Goal: Task Accomplishment & Management: Use online tool/utility

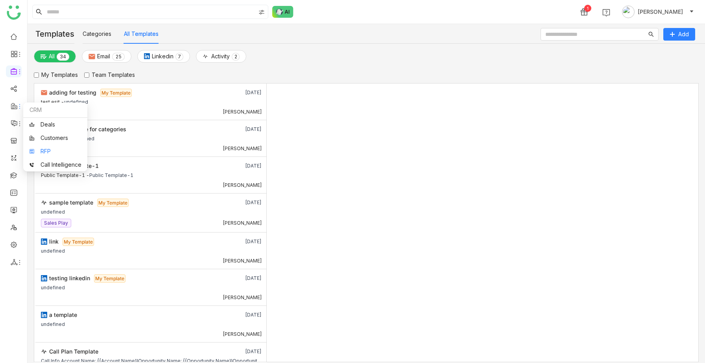
click at [37, 151] on link "RFP" at bounding box center [55, 151] width 52 height 6
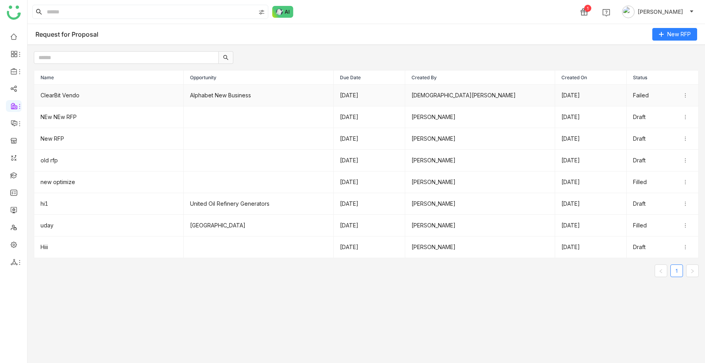
click at [267, 92] on td "Alphabet New Business" at bounding box center [259, 96] width 150 height 22
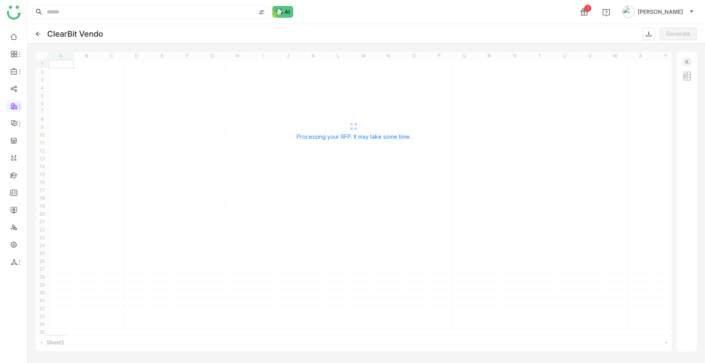
click at [37, 34] on icon at bounding box center [38, 34] width 6 height 6
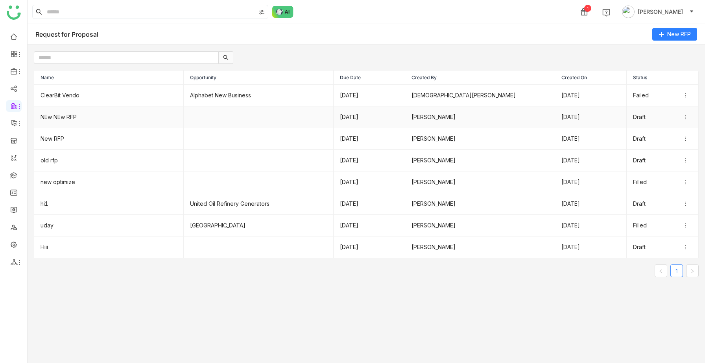
click at [167, 118] on td "NEw NEw RFP" at bounding box center [109, 117] width 150 height 22
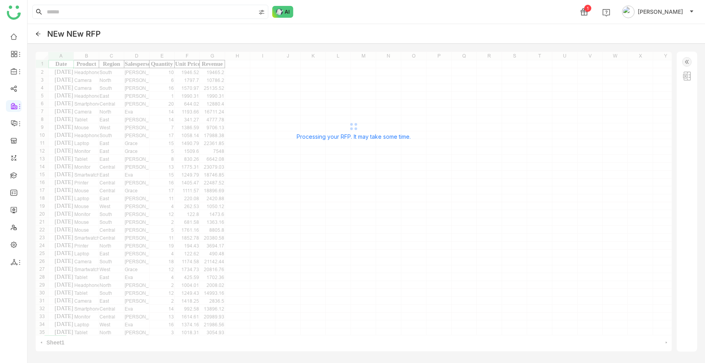
click at [36, 31] on icon at bounding box center [38, 34] width 6 height 6
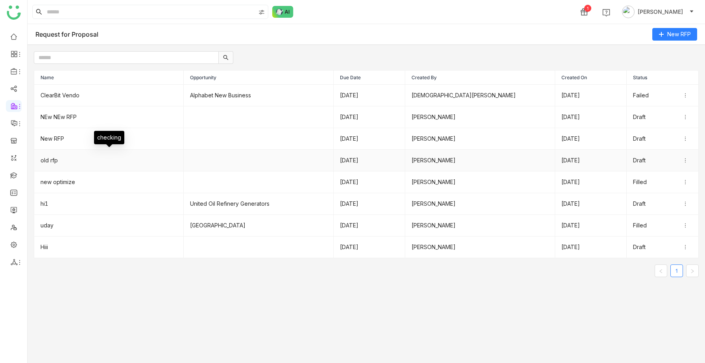
click at [91, 163] on td "old rfp" at bounding box center [109, 161] width 150 height 22
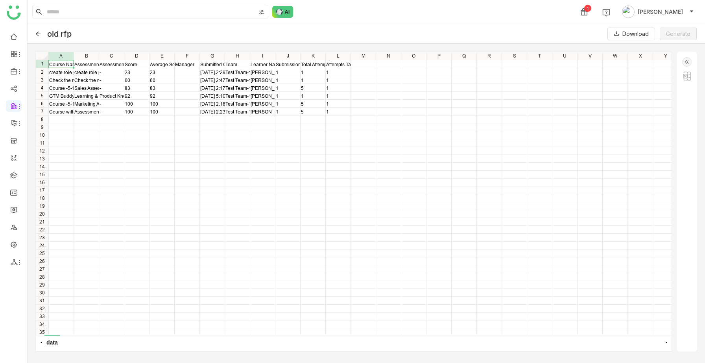
click at [38, 34] on icon at bounding box center [38, 34] width 6 height 6
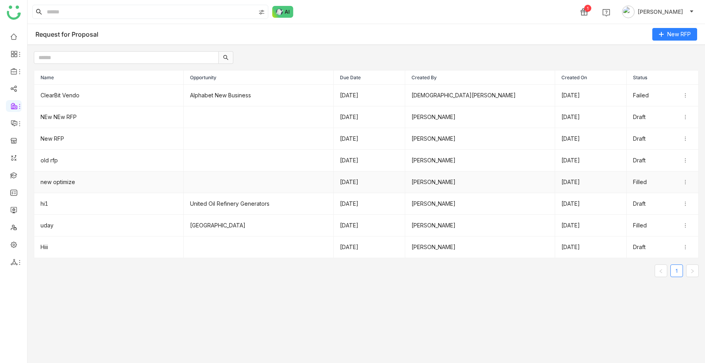
click at [83, 180] on td "new optimize" at bounding box center [109, 182] width 150 height 22
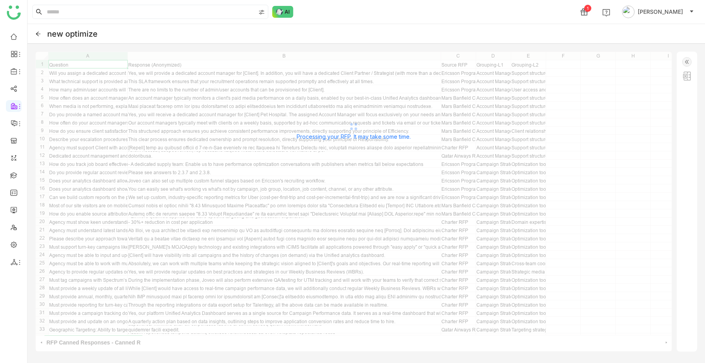
click at [688, 59] on img at bounding box center [687, 61] width 9 height 9
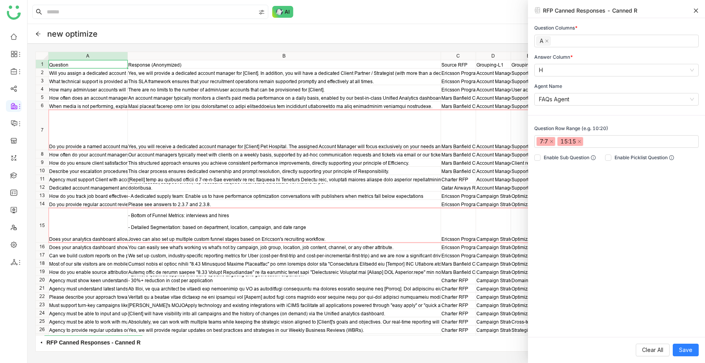
click at [697, 11] on icon at bounding box center [697, 11] width 6 height 6
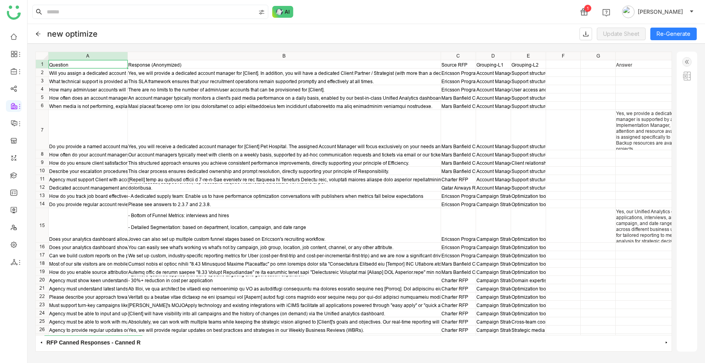
click at [38, 35] on icon at bounding box center [38, 33] width 5 height 4
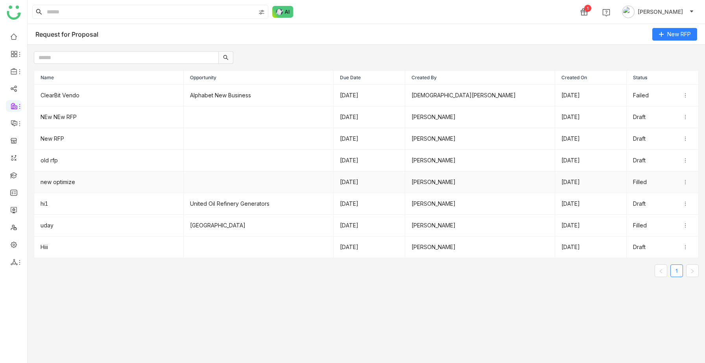
click at [70, 182] on td "new optimize" at bounding box center [109, 182] width 150 height 22
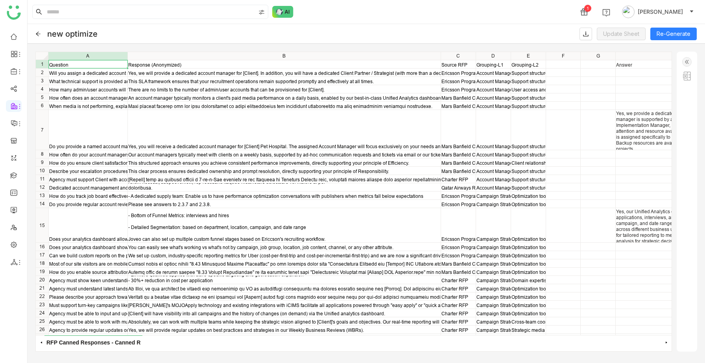
click at [691, 59] on img at bounding box center [687, 61] width 9 height 9
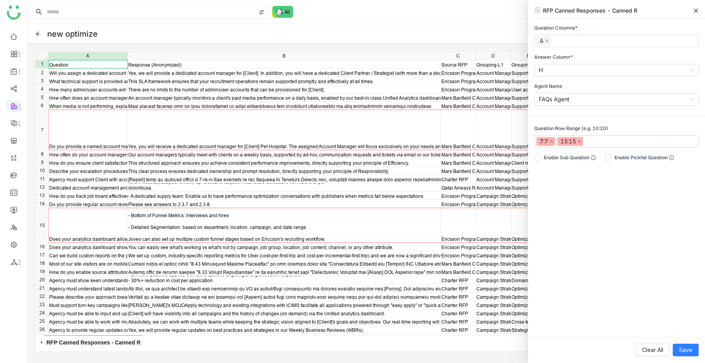
click at [698, 10] on icon at bounding box center [697, 11] width 6 height 6
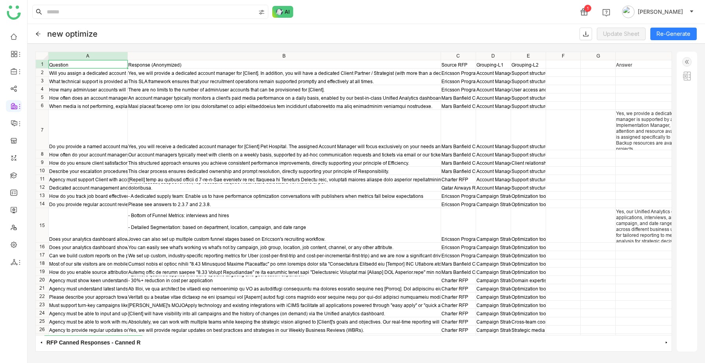
click at [683, 58] on img at bounding box center [687, 61] width 9 height 9
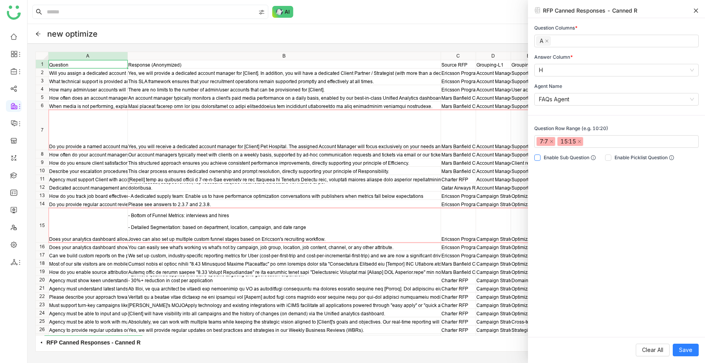
click at [566, 158] on span "Enable Sub Question" at bounding box center [570, 157] width 58 height 7
click at [616, 160] on span "Enable Picklist Question" at bounding box center [645, 157] width 66 height 7
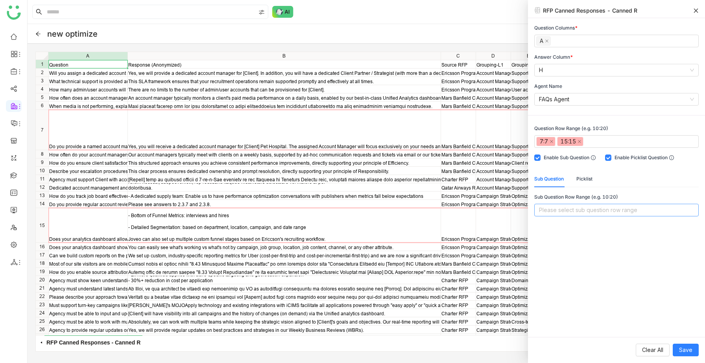
click at [563, 213] on nz-select-top-control "Please select sub question row range" at bounding box center [617, 210] width 165 height 13
click at [229, 246] on div "Yes, our analytics dashboard provides visibility into [Client]'s best-performin…" at bounding box center [284, 241] width 312 height 18
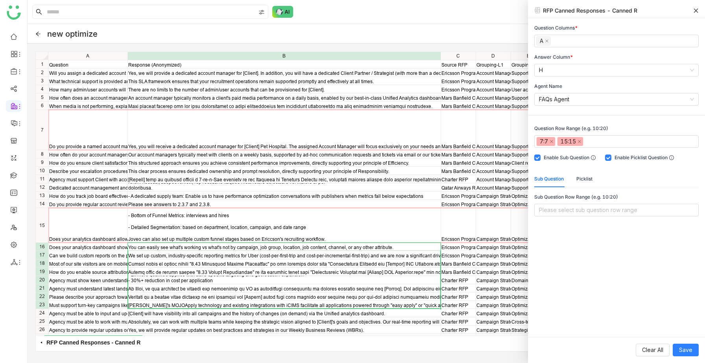
drag, startPoint x: 229, startPoint y: 246, endPoint x: 237, endPoint y: 309, distance: 63.1
click at [237, 309] on div "Question Response (Anonymized) Source RFP Grouping-L1 Grouping-L2 Answer Will y…" at bounding box center [354, 193] width 636 height 283
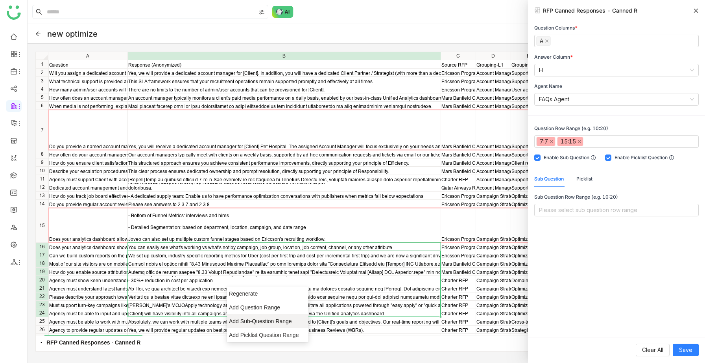
click at [246, 319] on span "Add Sub-Question Range" at bounding box center [265, 321] width 72 height 8
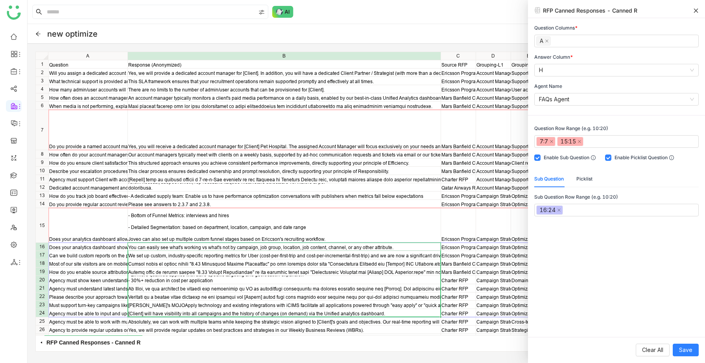
click at [584, 182] on div "Picklist" at bounding box center [585, 178] width 16 height 17
click at [576, 209] on nz-select-top-control "Please select pick list row range" at bounding box center [617, 210] width 165 height 13
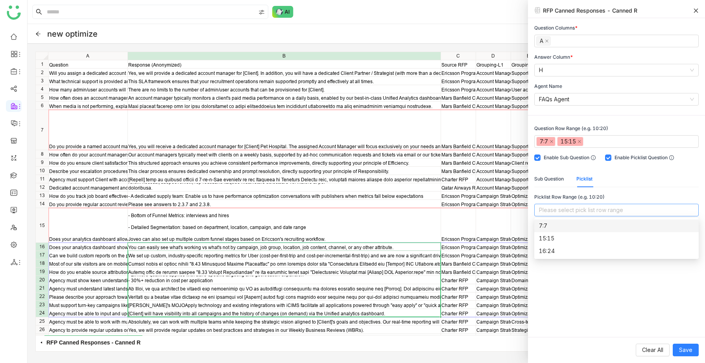
click at [566, 227] on div "7:7" at bounding box center [616, 225] width 155 height 9
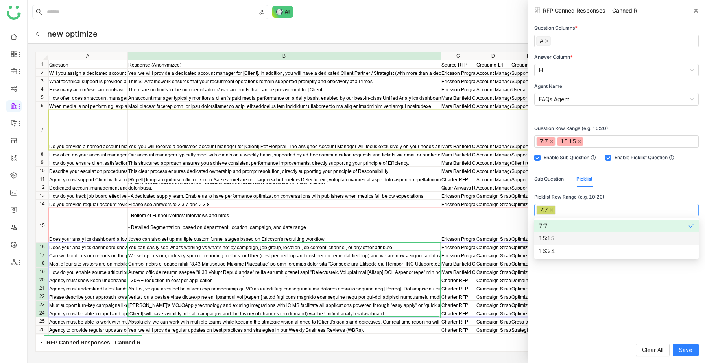
click at [565, 234] on div "15:15" at bounding box center [616, 238] width 155 height 9
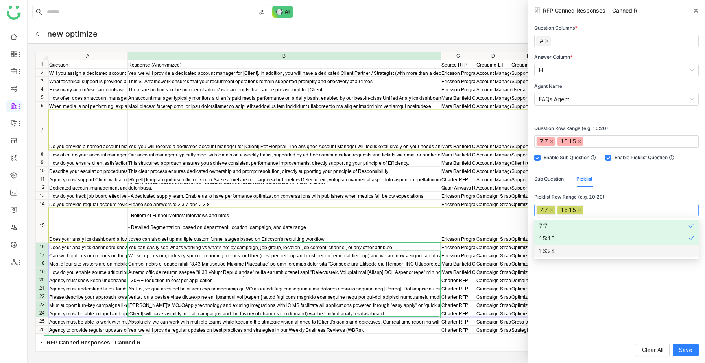
click at [560, 248] on div "16:24" at bounding box center [616, 250] width 155 height 9
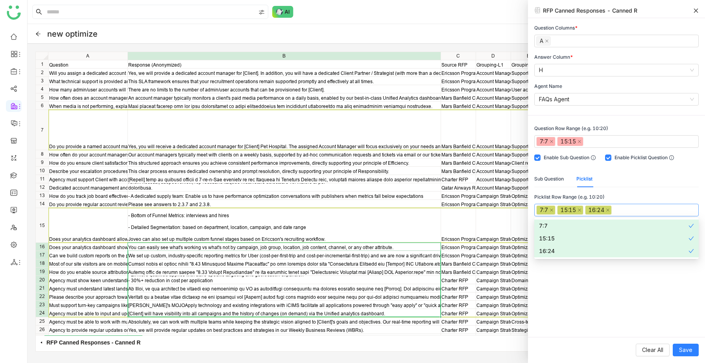
click at [557, 288] on div "Question Columns * A Answer Column * H Agent Name FAQs Agent Question Row Range…" at bounding box center [616, 177] width 177 height 318
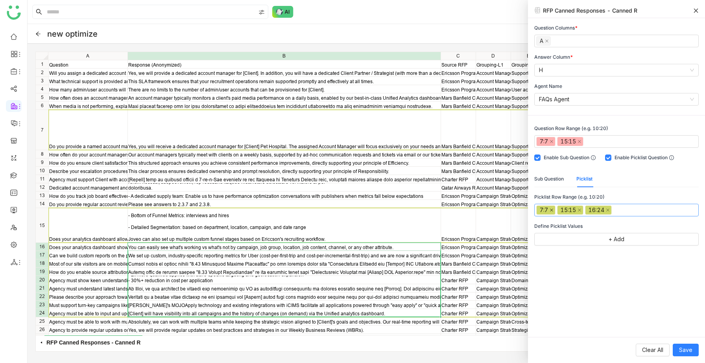
click at [553, 211] on icon at bounding box center [552, 210] width 4 height 4
click at [553, 211] on div "15:15" at bounding box center [547, 209] width 15 height 9
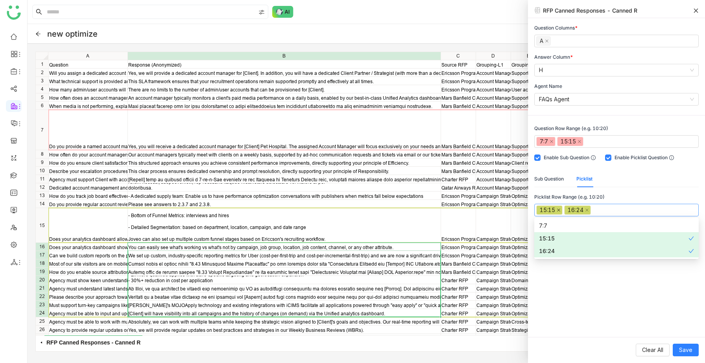
click at [559, 209] on icon at bounding box center [558, 209] width 3 height 3
click at [559, 209] on icon at bounding box center [559, 209] width 3 height 3
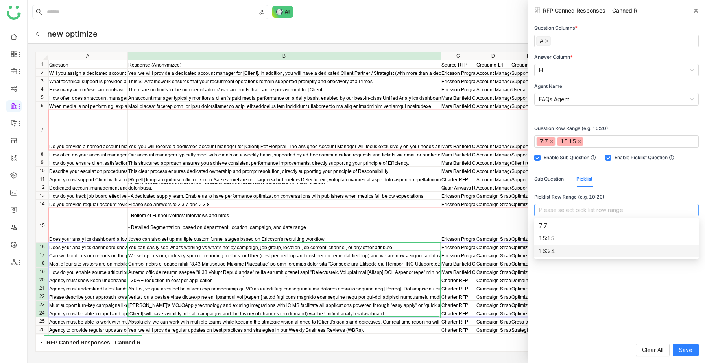
click at [560, 281] on div "Question Columns * A Answer Column * H Agent Name FAQs Agent Question Row Range…" at bounding box center [616, 177] width 177 height 318
click at [695, 12] on icon at bounding box center [697, 11] width 6 height 6
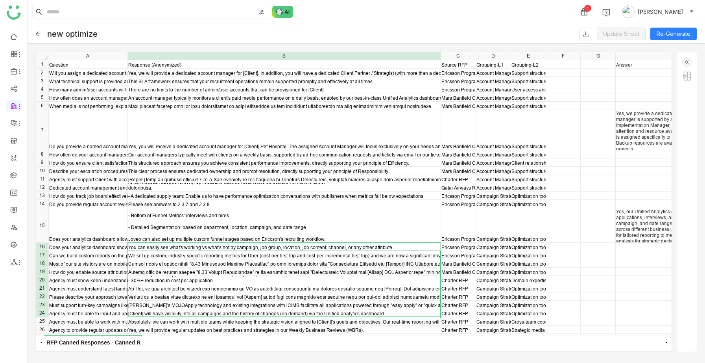
click at [35, 35] on div "new optimize Update Sheet Re-Generate" at bounding box center [367, 34] width 678 height 20
click at [36, 33] on icon at bounding box center [38, 33] width 5 height 4
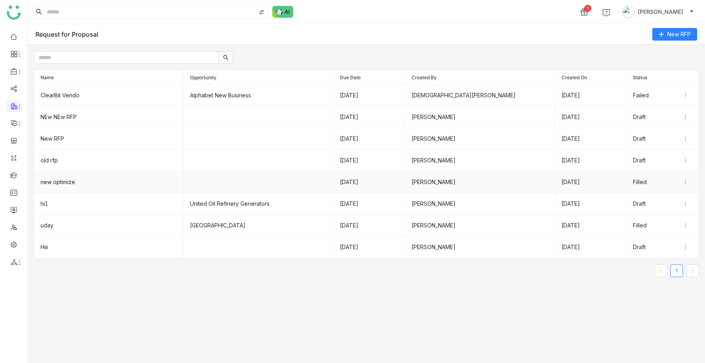
click at [113, 191] on td "new optimize" at bounding box center [109, 182] width 150 height 22
